Goal: Task Accomplishment & Management: Manage account settings

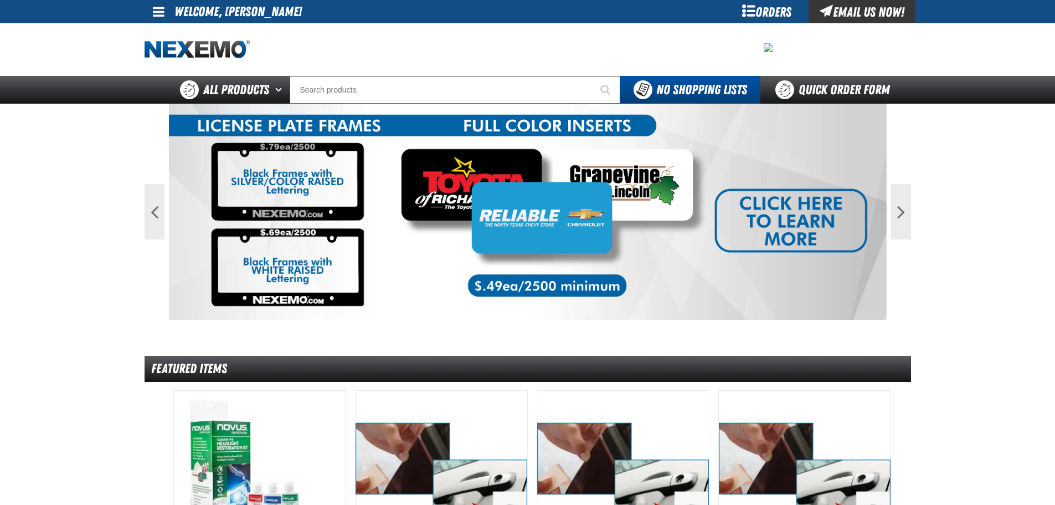
click at [143, 3] on div "My Account My Account Support Ticket Support Ticket Sign Out Sign Out Welcome, …" at bounding box center [527, 11] width 775 height 23
click at [153, 13] on span at bounding box center [159, 11] width 12 height 13
click at [172, 32] on link "My Account My Account" at bounding box center [174, 33] width 49 height 11
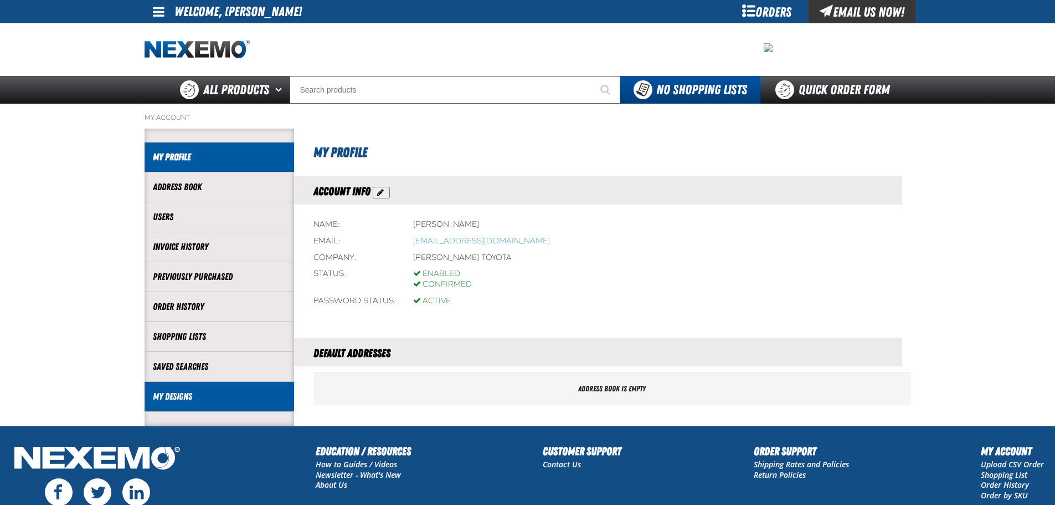
click at [168, 388] on li "My Designs" at bounding box center [220, 397] width 150 height 30
click at [165, 390] on link "My Designs" at bounding box center [219, 396] width 133 height 13
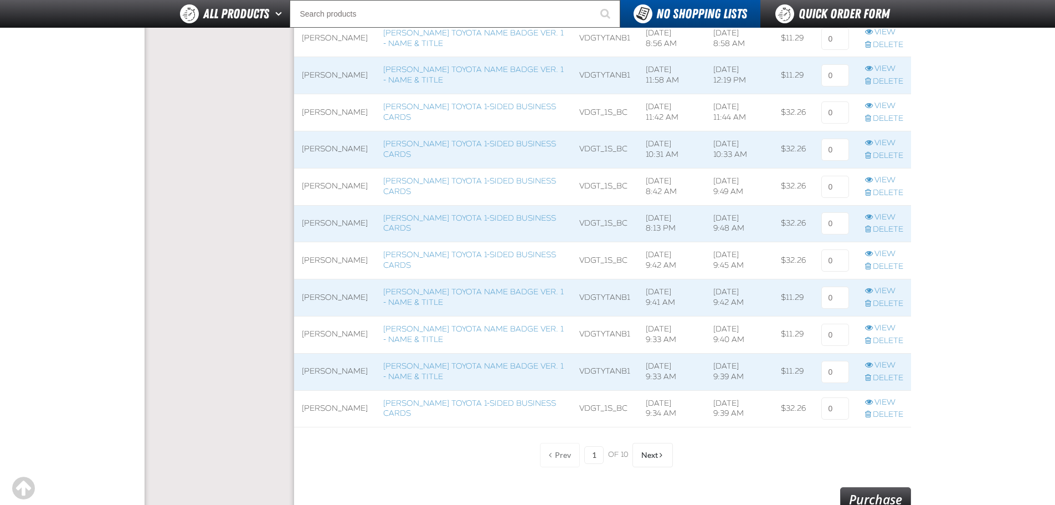
scroll to position [775, 0]
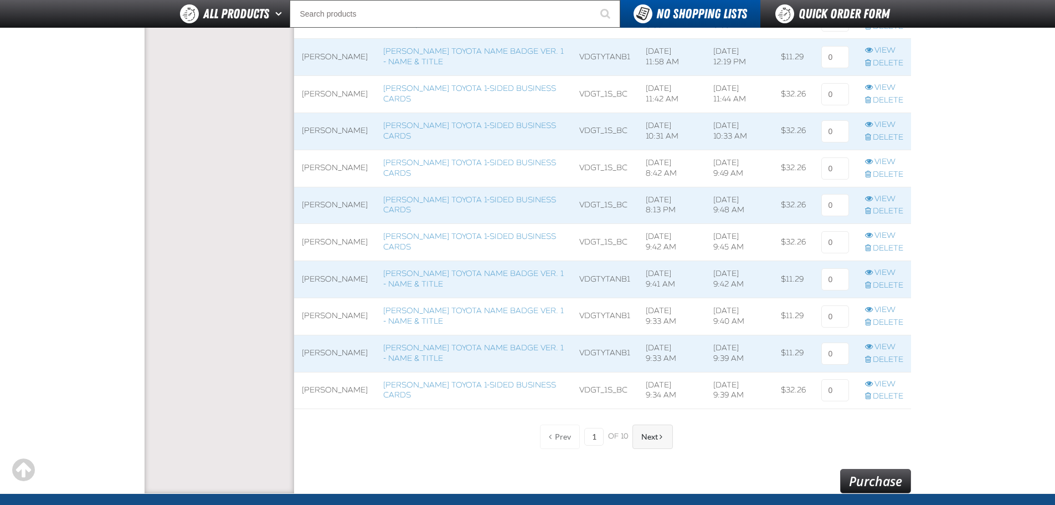
click at [652, 440] on span "Next" at bounding box center [649, 436] width 17 height 9
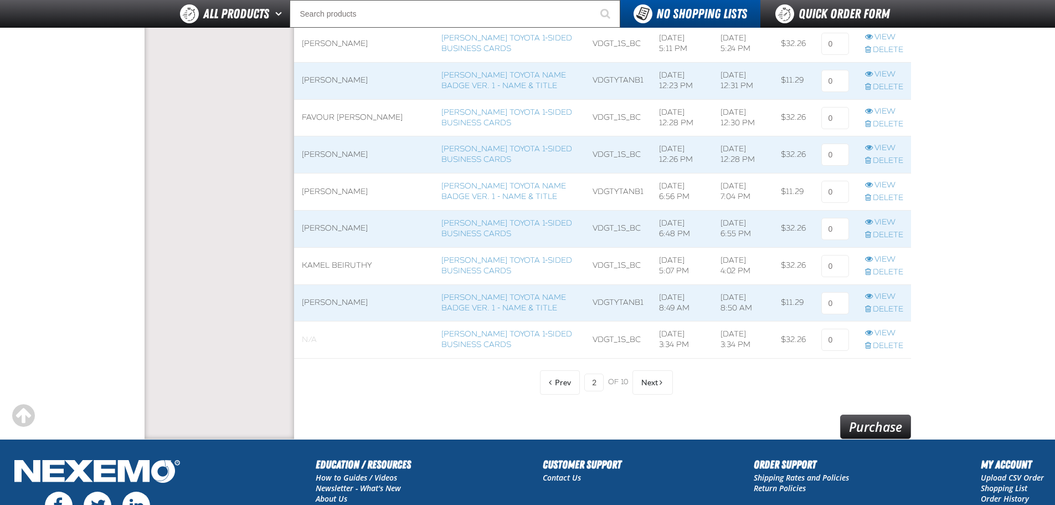
scroll to position [886, 0]
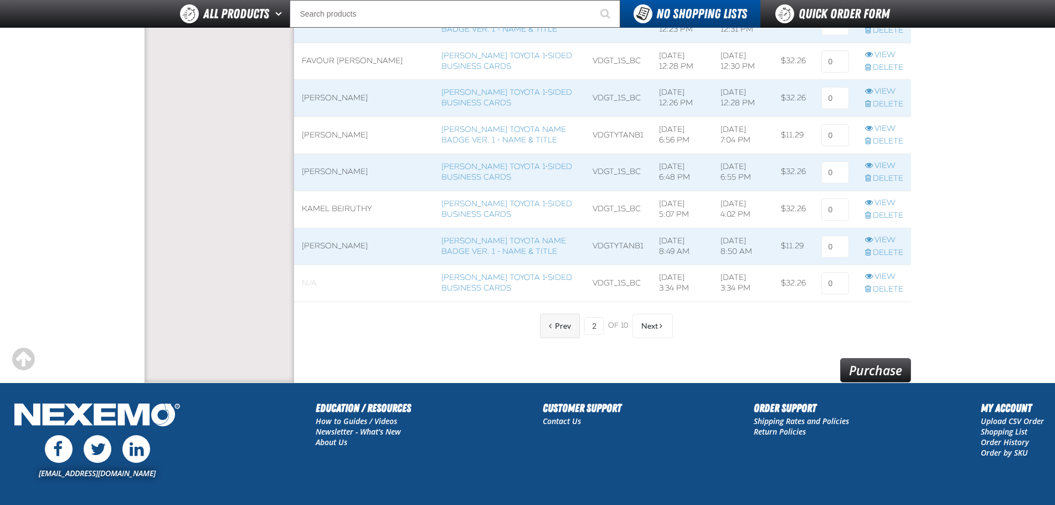
click at [564, 326] on span "Prev" at bounding box center [563, 325] width 16 height 9
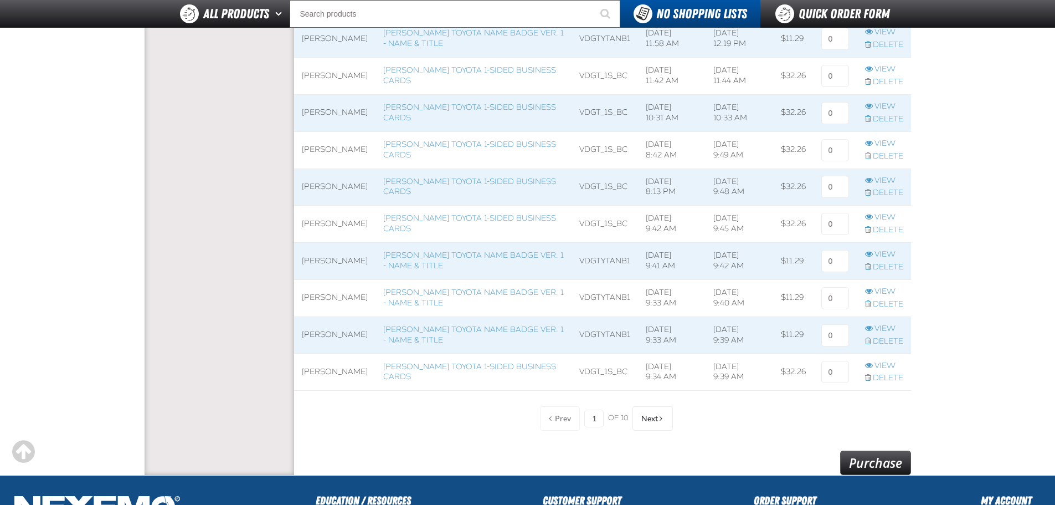
scroll to position [775, 0]
